Goal: Information Seeking & Learning: Learn about a topic

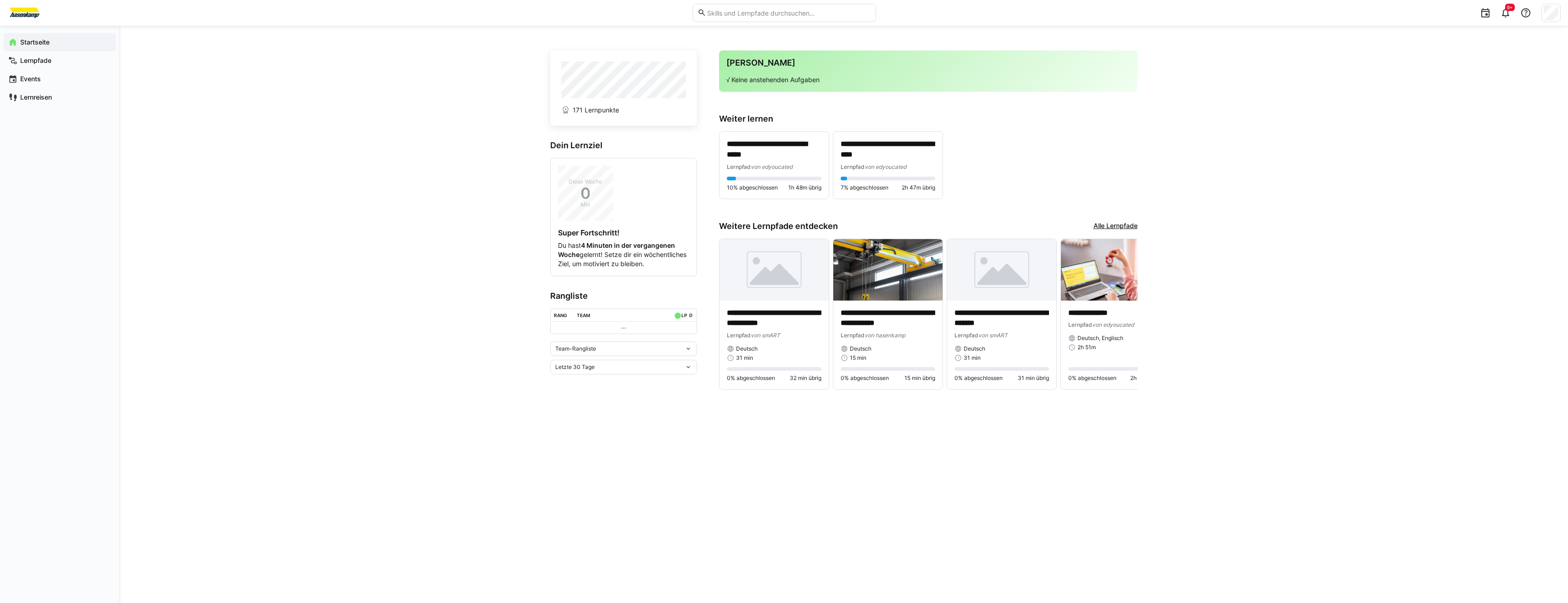
click at [1106, 223] on link "Alle Lernpfade" at bounding box center [1115, 226] width 44 height 10
click at [787, 169] on span "von edyoucated" at bounding box center [772, 167] width 42 height 7
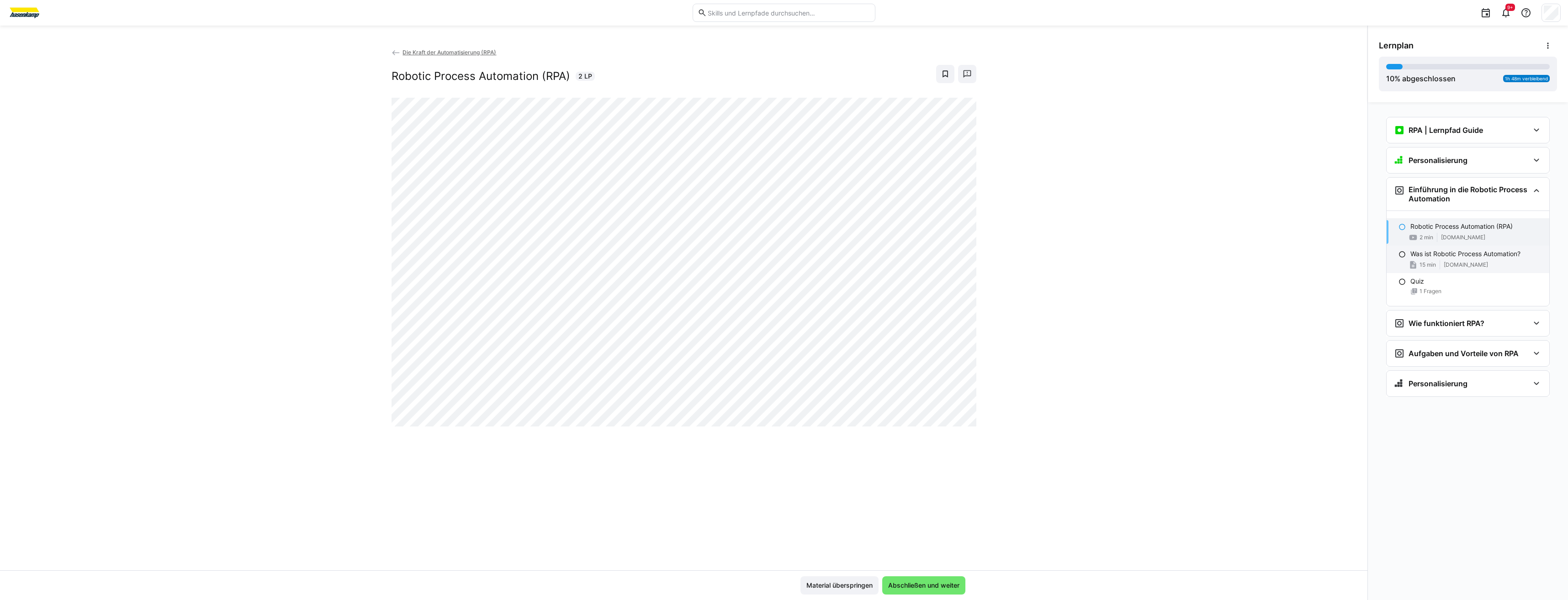
click at [1467, 256] on p "Was ist Robotic Process Automation?" at bounding box center [1465, 253] width 110 height 9
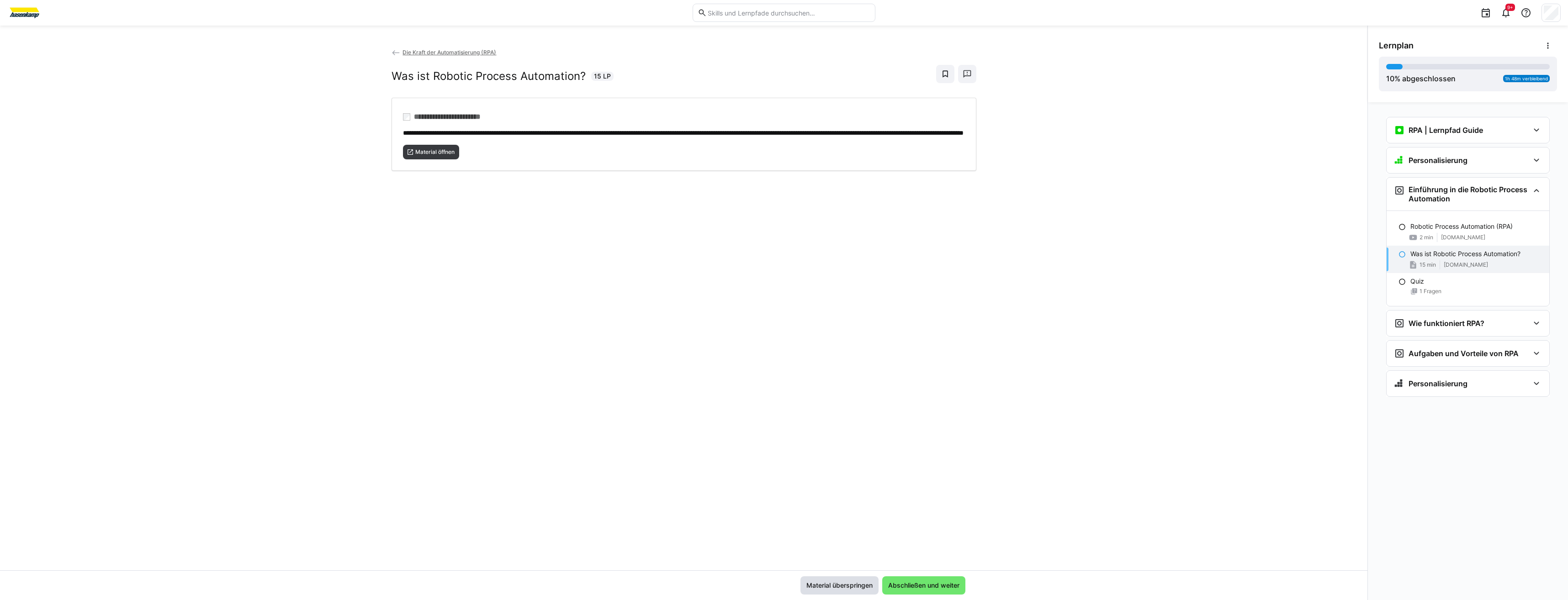
click at [855, 584] on span "Material überspringen" at bounding box center [839, 585] width 69 height 9
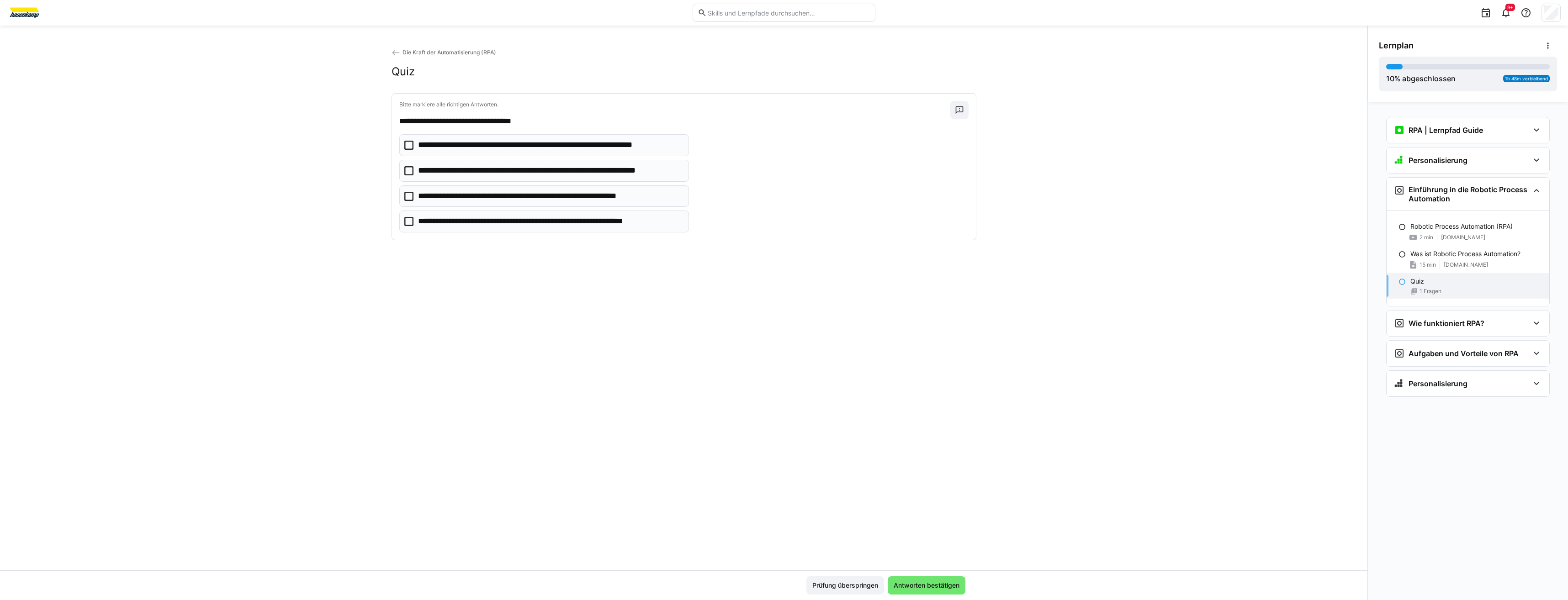
click at [529, 171] on p "**********" at bounding box center [549, 170] width 262 height 12
click at [915, 584] on span "Antworten bestätigen" at bounding box center [926, 585] width 68 height 9
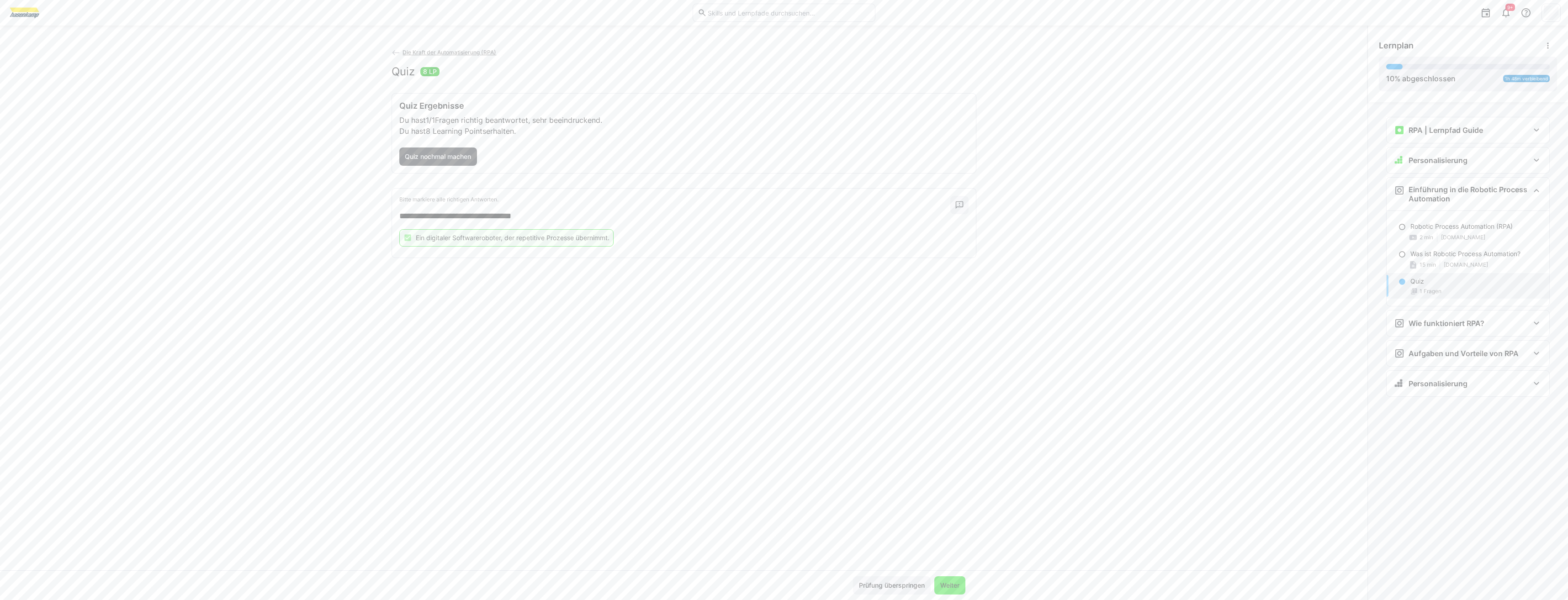
click at [950, 584] on span "Weiter" at bounding box center [950, 585] width 22 height 9
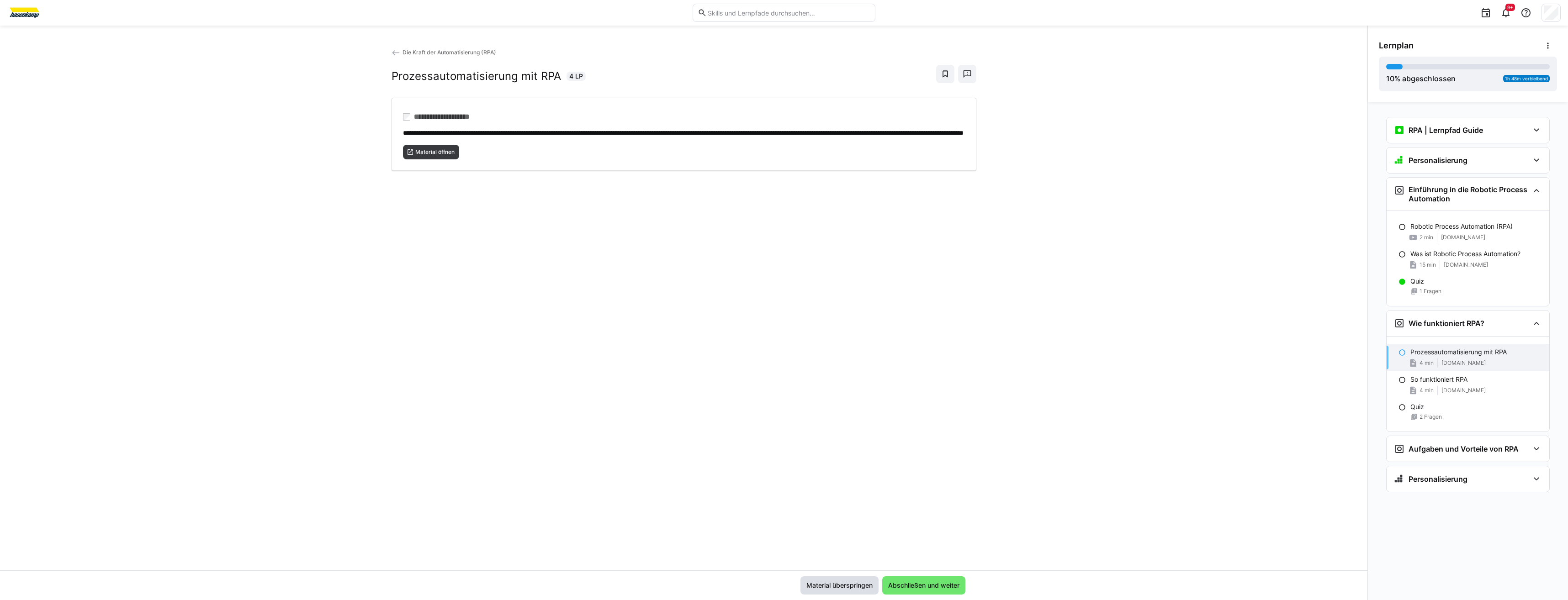
click at [856, 588] on span "Material überspringen" at bounding box center [839, 585] width 69 height 9
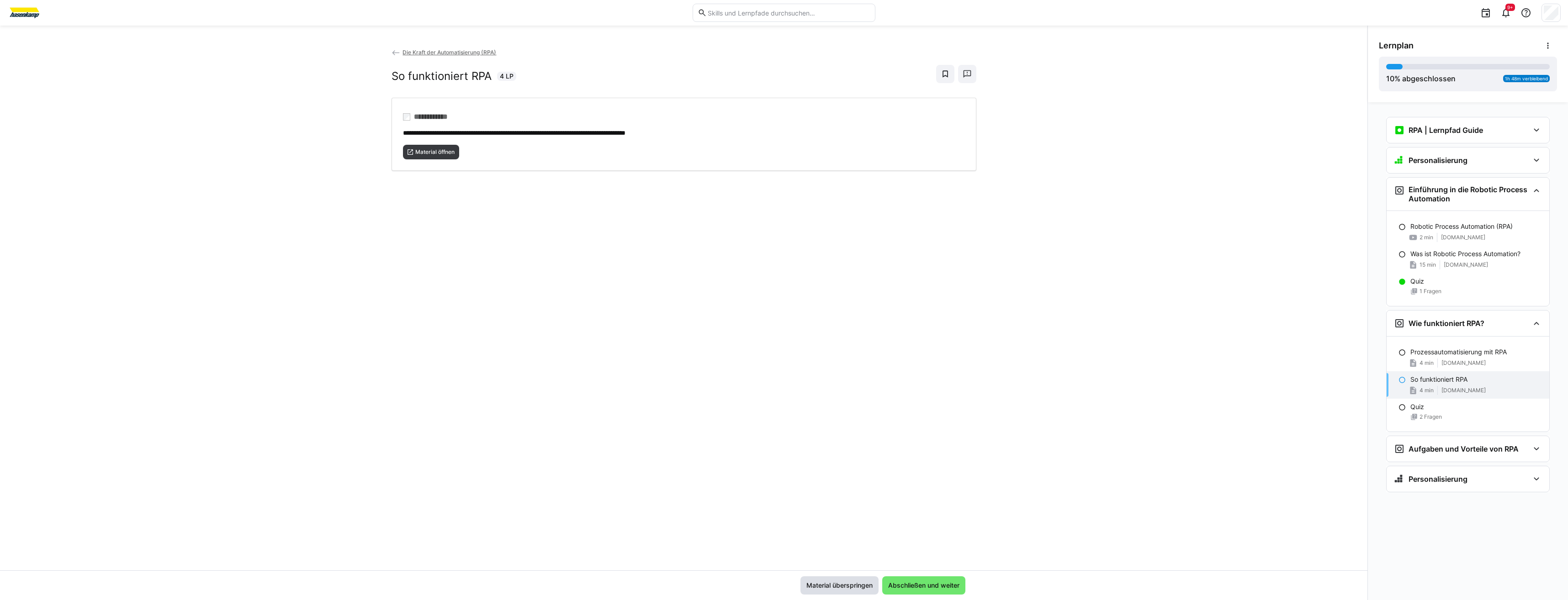
click at [856, 588] on span "Material überspringen" at bounding box center [839, 585] width 69 height 9
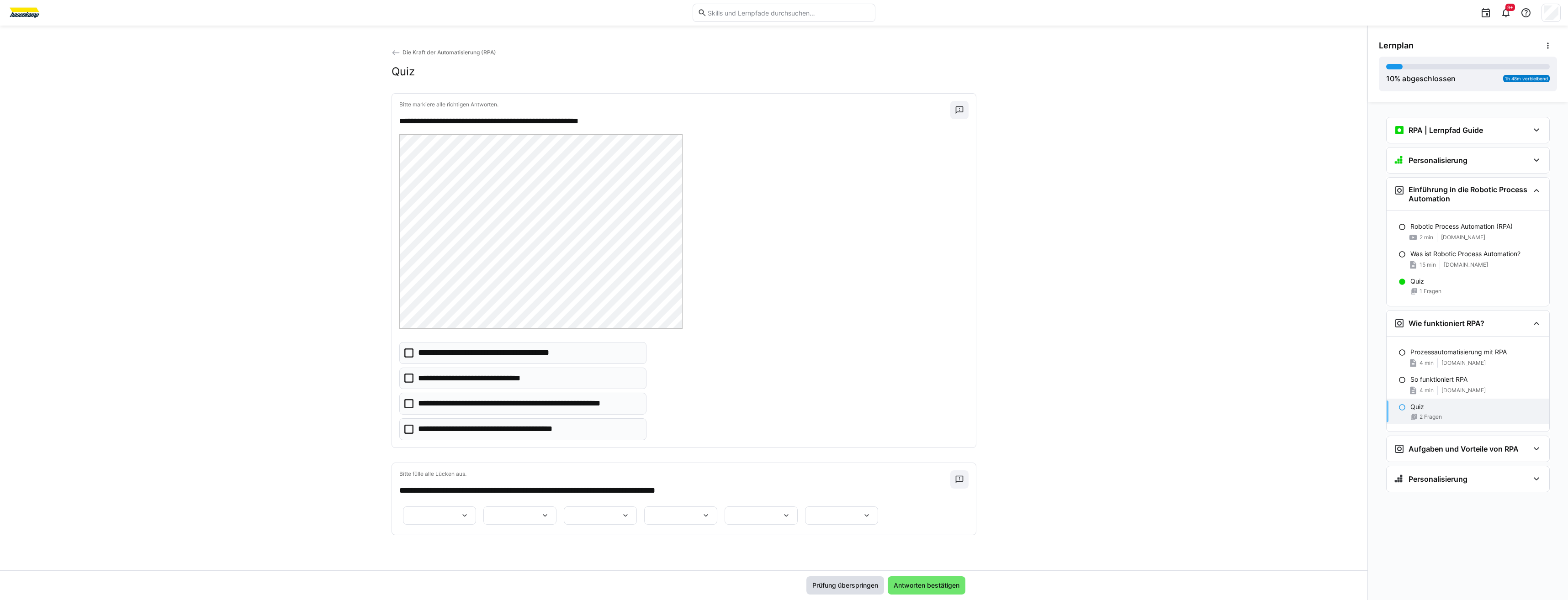
click at [856, 588] on span "Prüfung überspringen" at bounding box center [846, 585] width 68 height 9
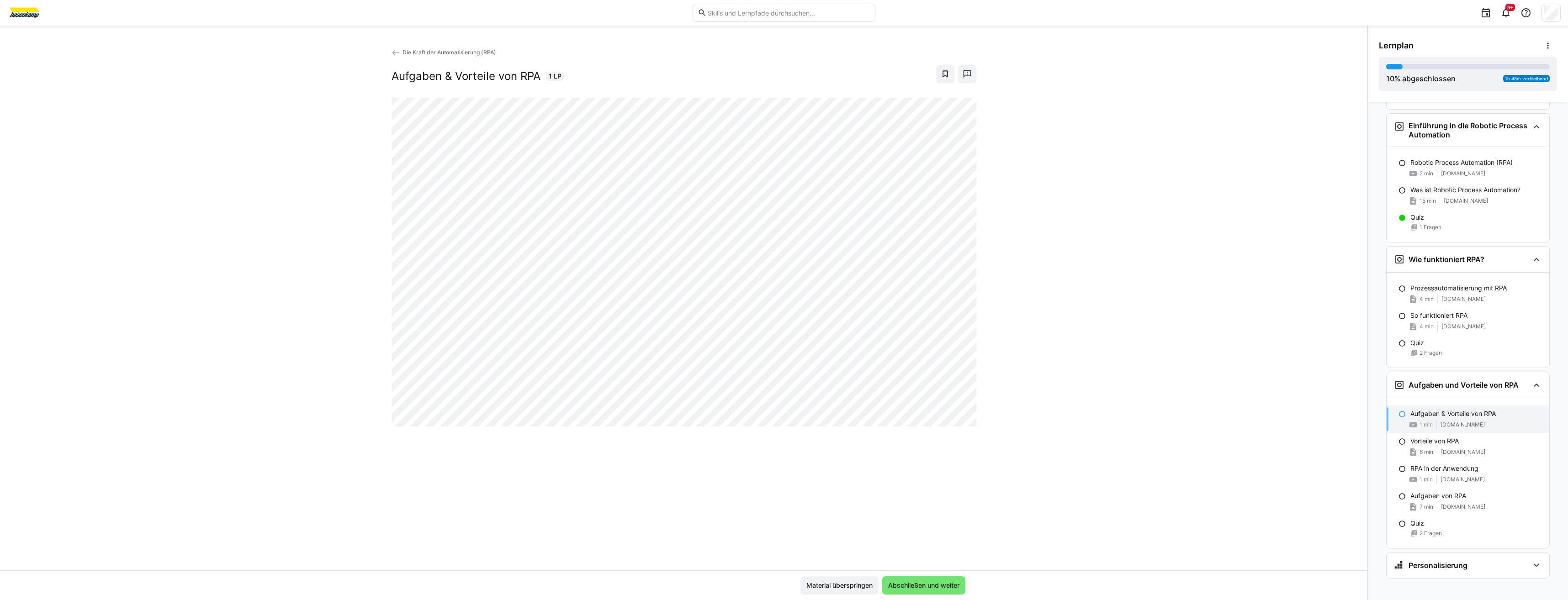
scroll to position [70, 0]
click at [841, 588] on span "Material überspringen" at bounding box center [839, 585] width 69 height 9
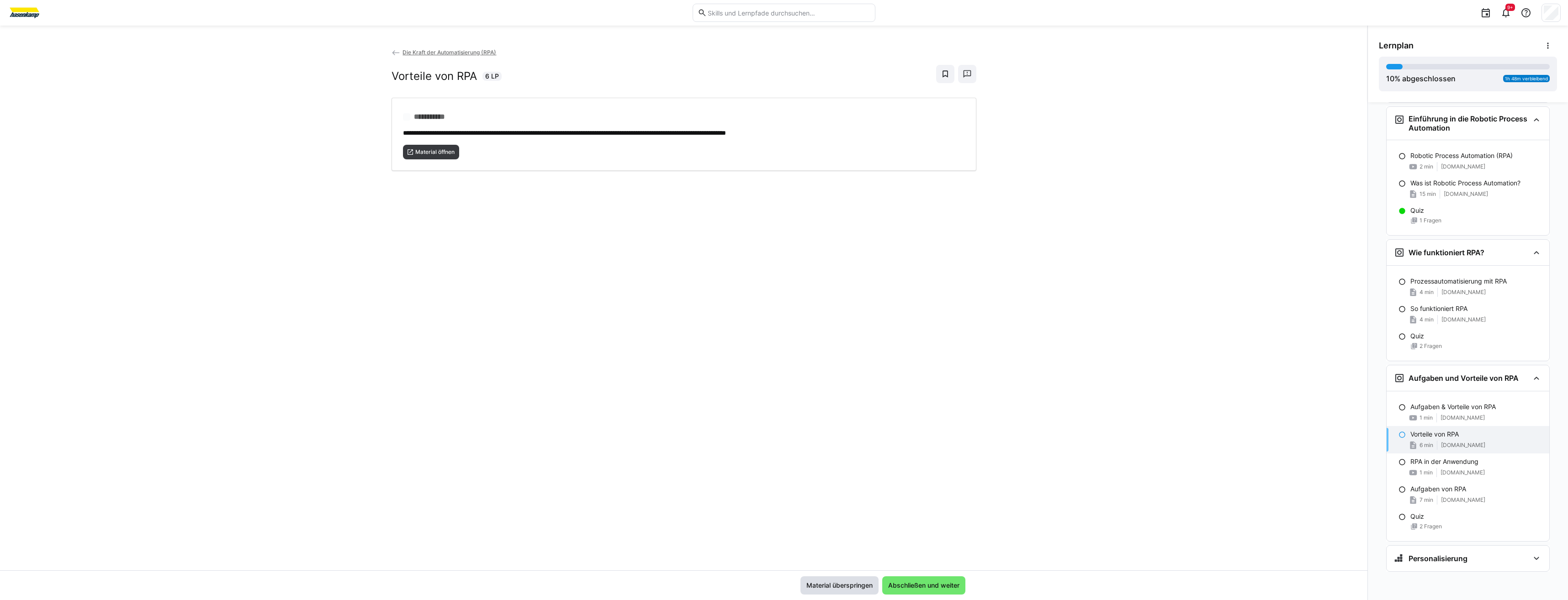
click at [841, 588] on span "Material überspringen" at bounding box center [839, 585] width 69 height 9
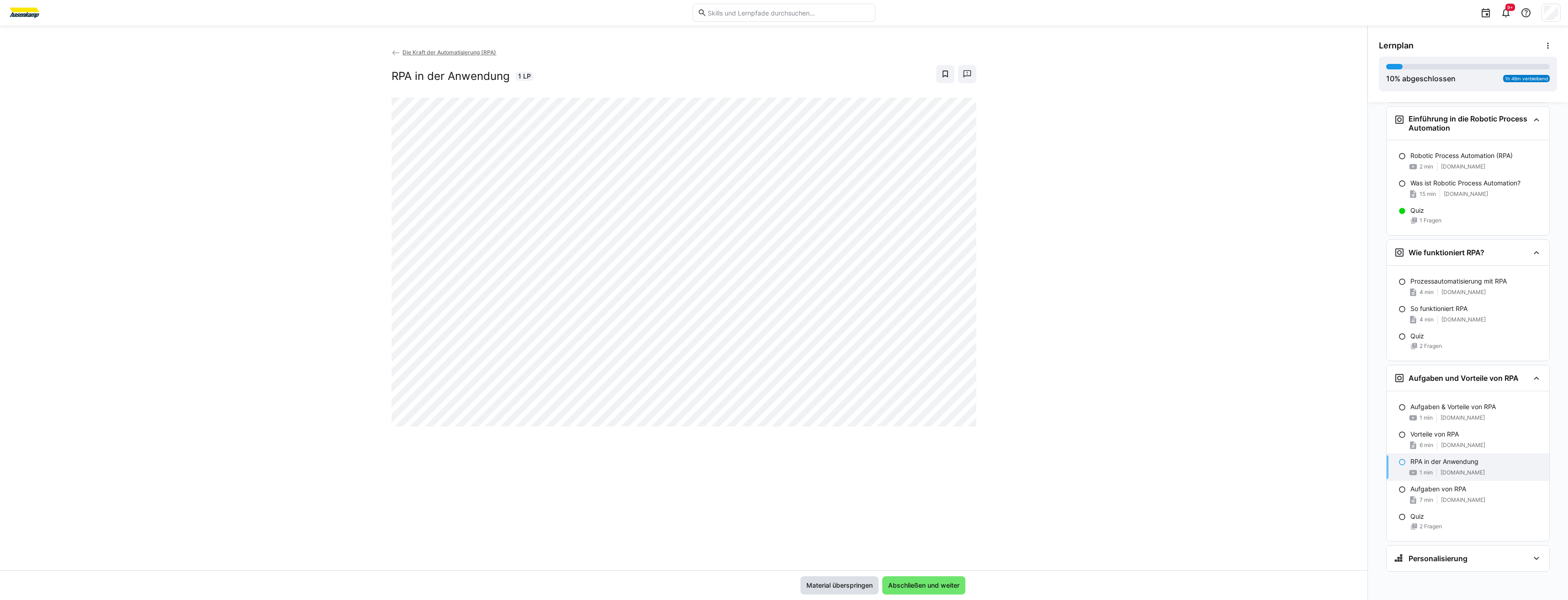
click at [841, 588] on span "Material überspringen" at bounding box center [839, 585] width 69 height 9
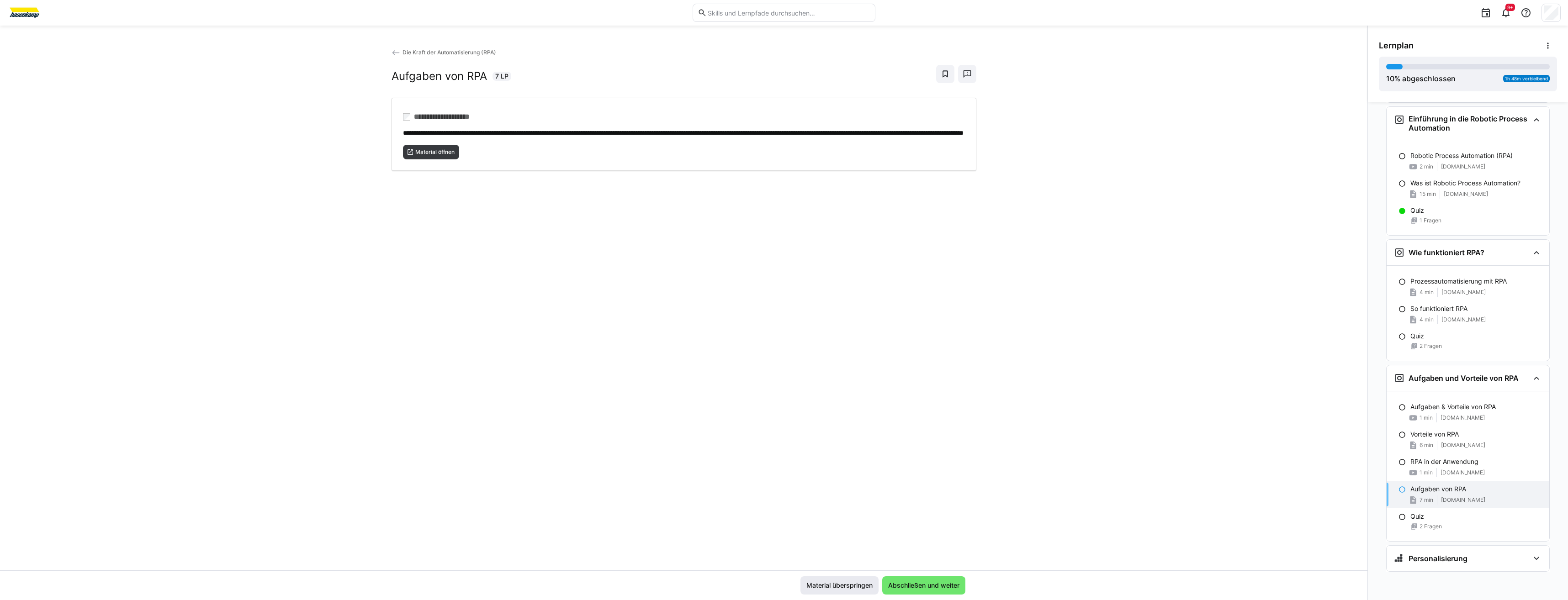
click at [841, 588] on span "Material überspringen" at bounding box center [839, 585] width 69 height 9
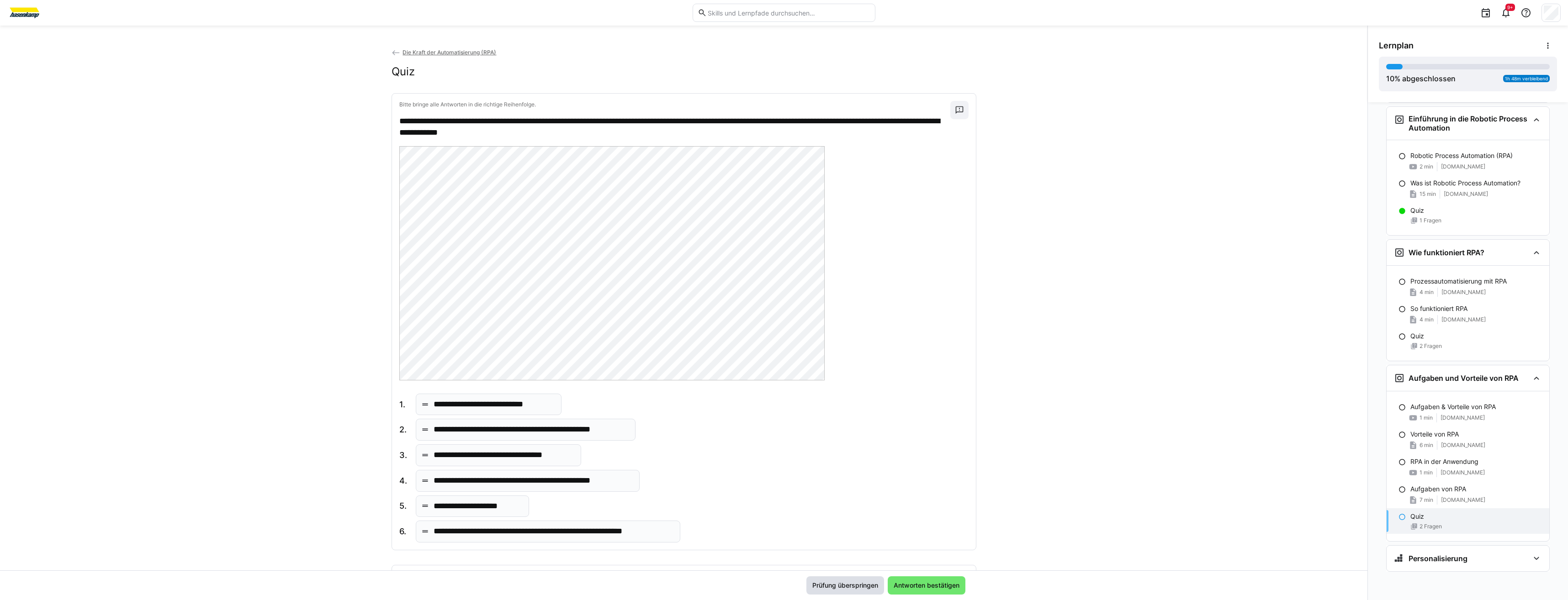
click at [841, 588] on span "Prüfung überspringen" at bounding box center [846, 585] width 68 height 9
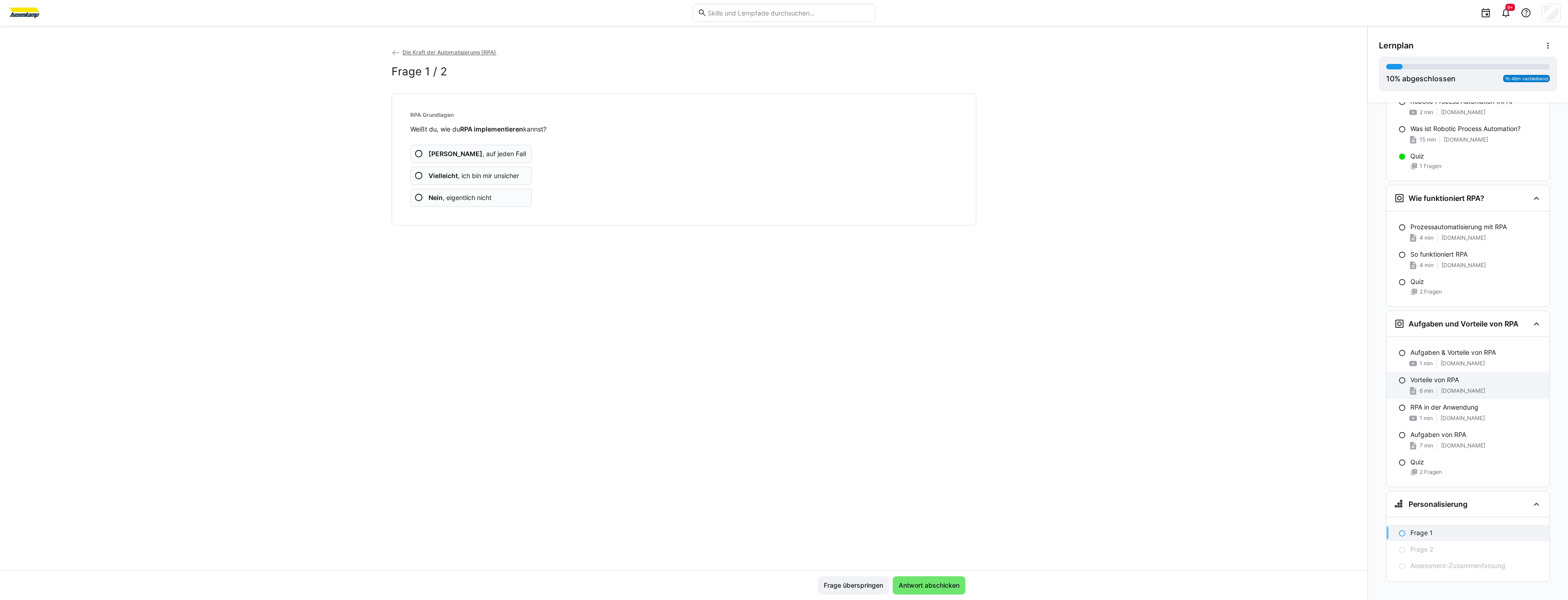
scroll to position [135, 0]
click at [472, 153] on span "Ja , auf jeden Fall" at bounding box center [477, 153] width 97 height 9
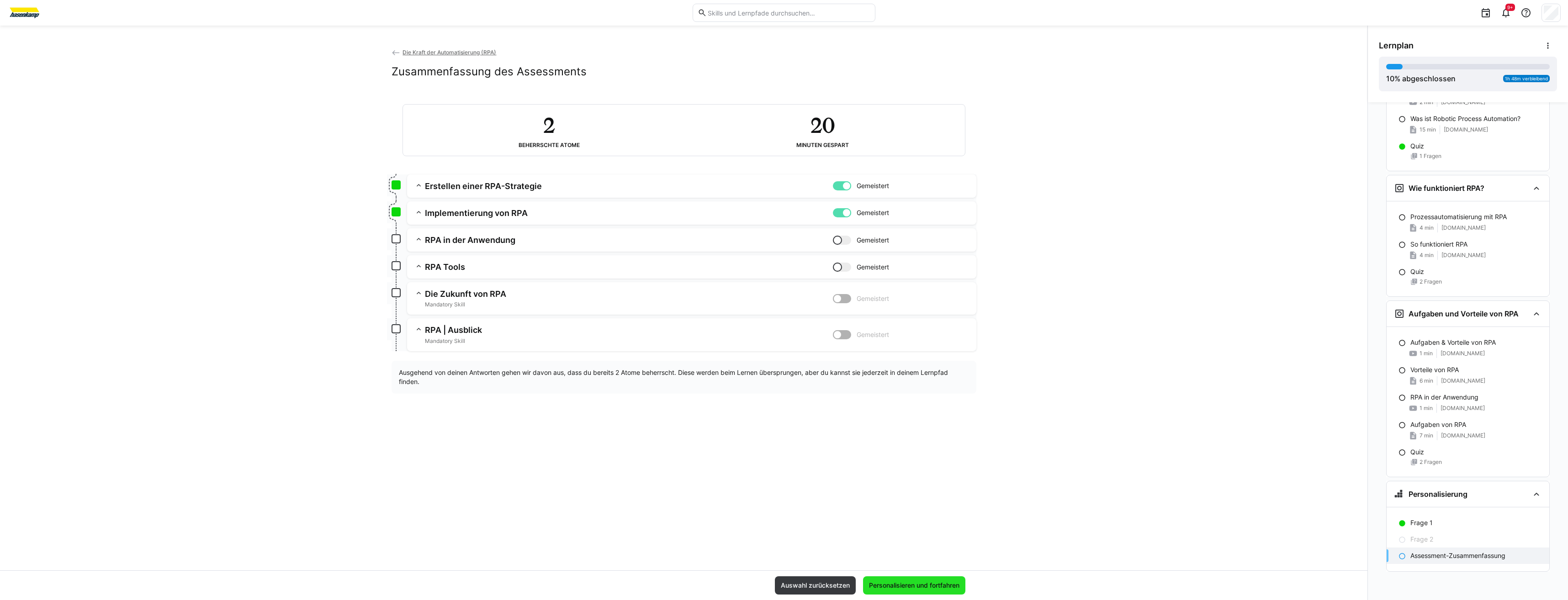
click at [925, 586] on span "Personalisieren und fortfahren" at bounding box center [914, 585] width 93 height 9
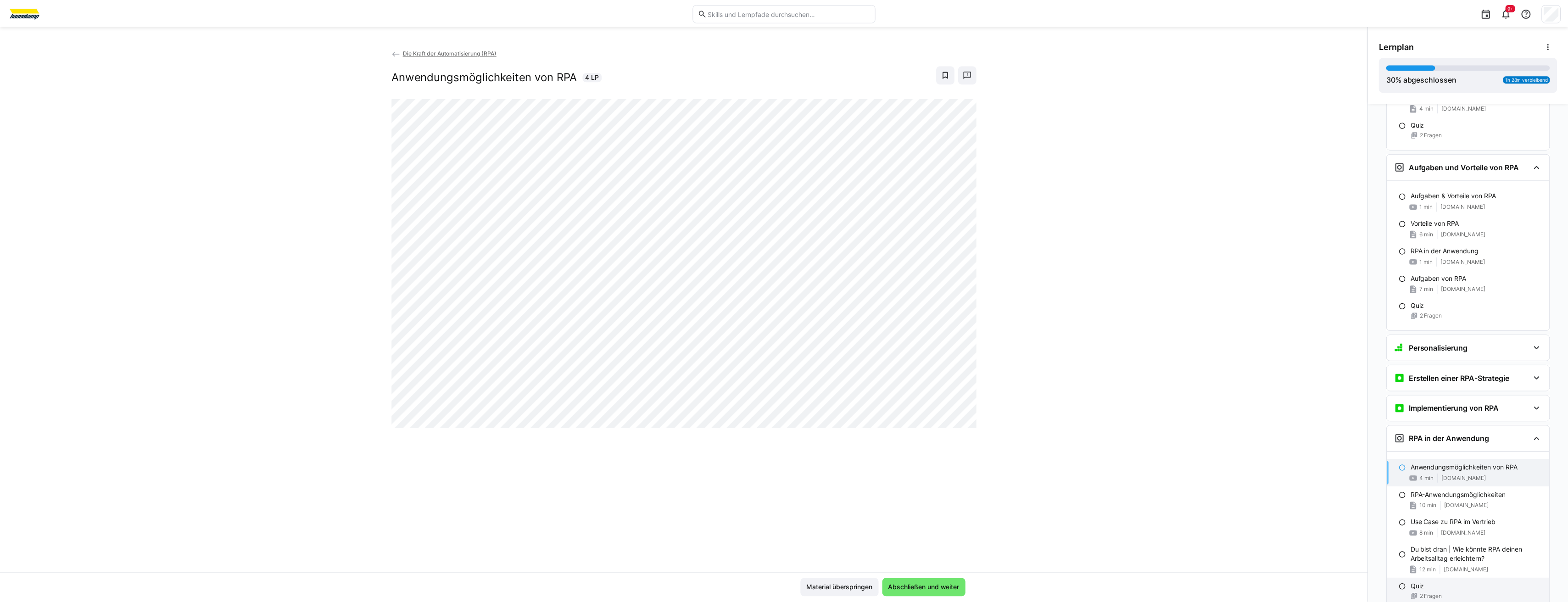
scroll to position [413, 0]
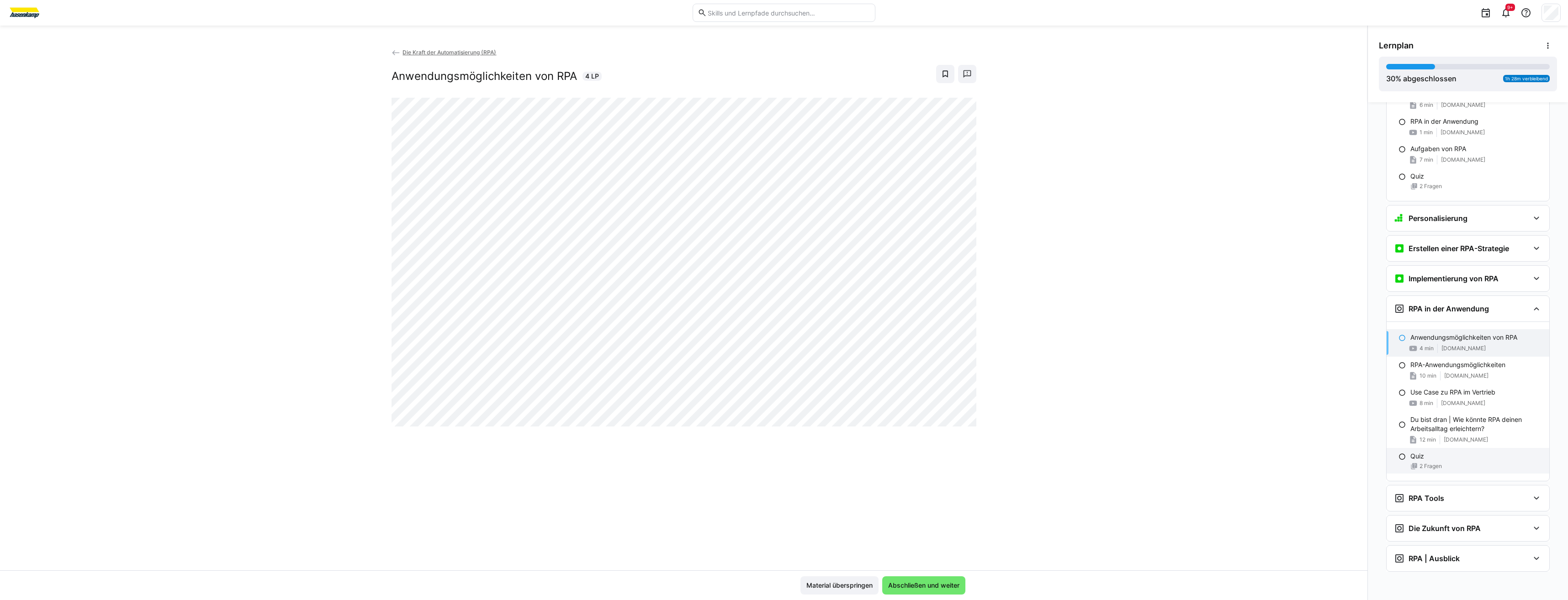
click at [1471, 499] on div "RPA Tools" at bounding box center [1462, 498] width 136 height 11
